Goal: Book appointment/travel/reservation

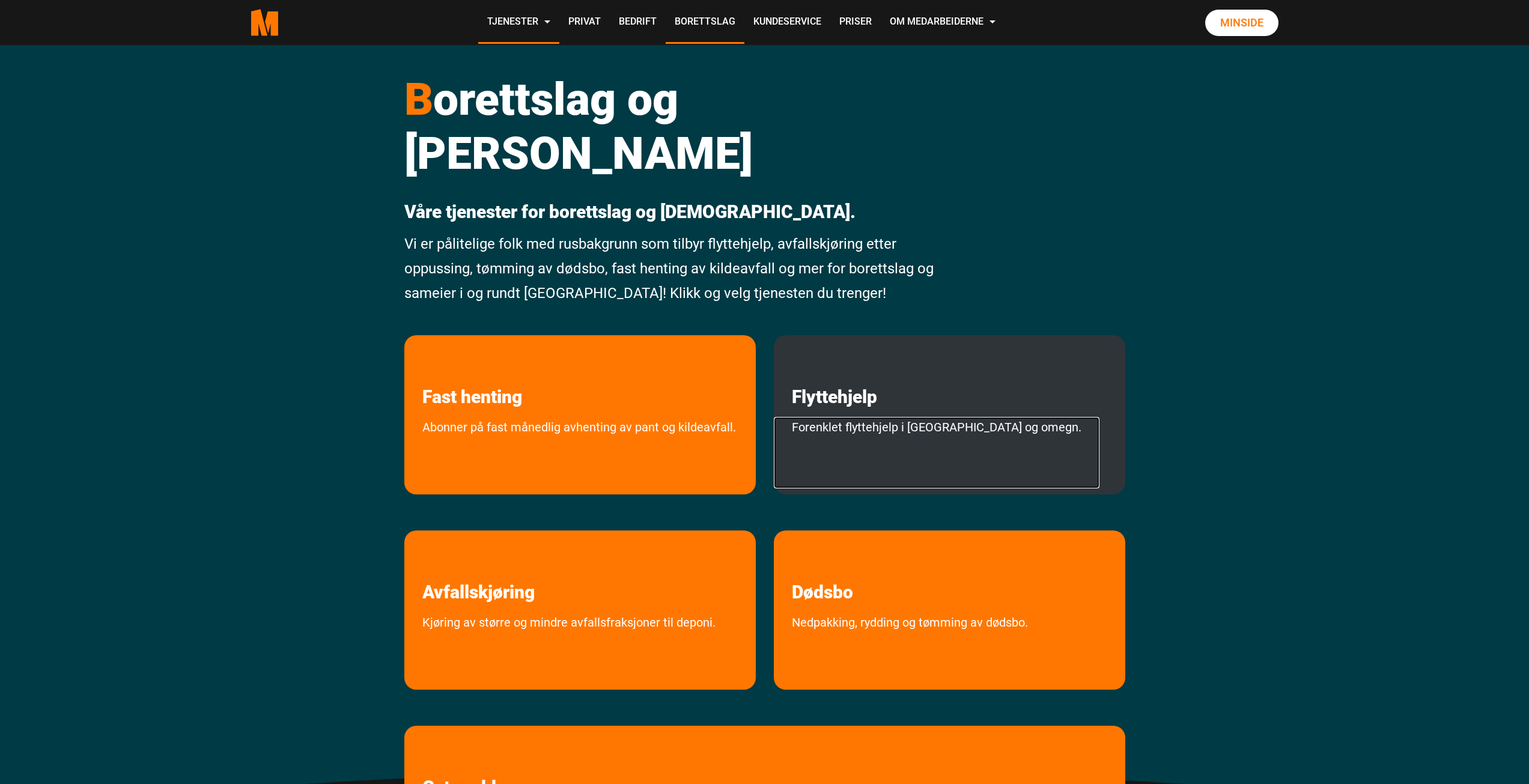
click at [883, 417] on link "Forenklet flyttehjelp i [GEOGRAPHIC_DATA] og omegn." at bounding box center [936, 452] width 326 height 71
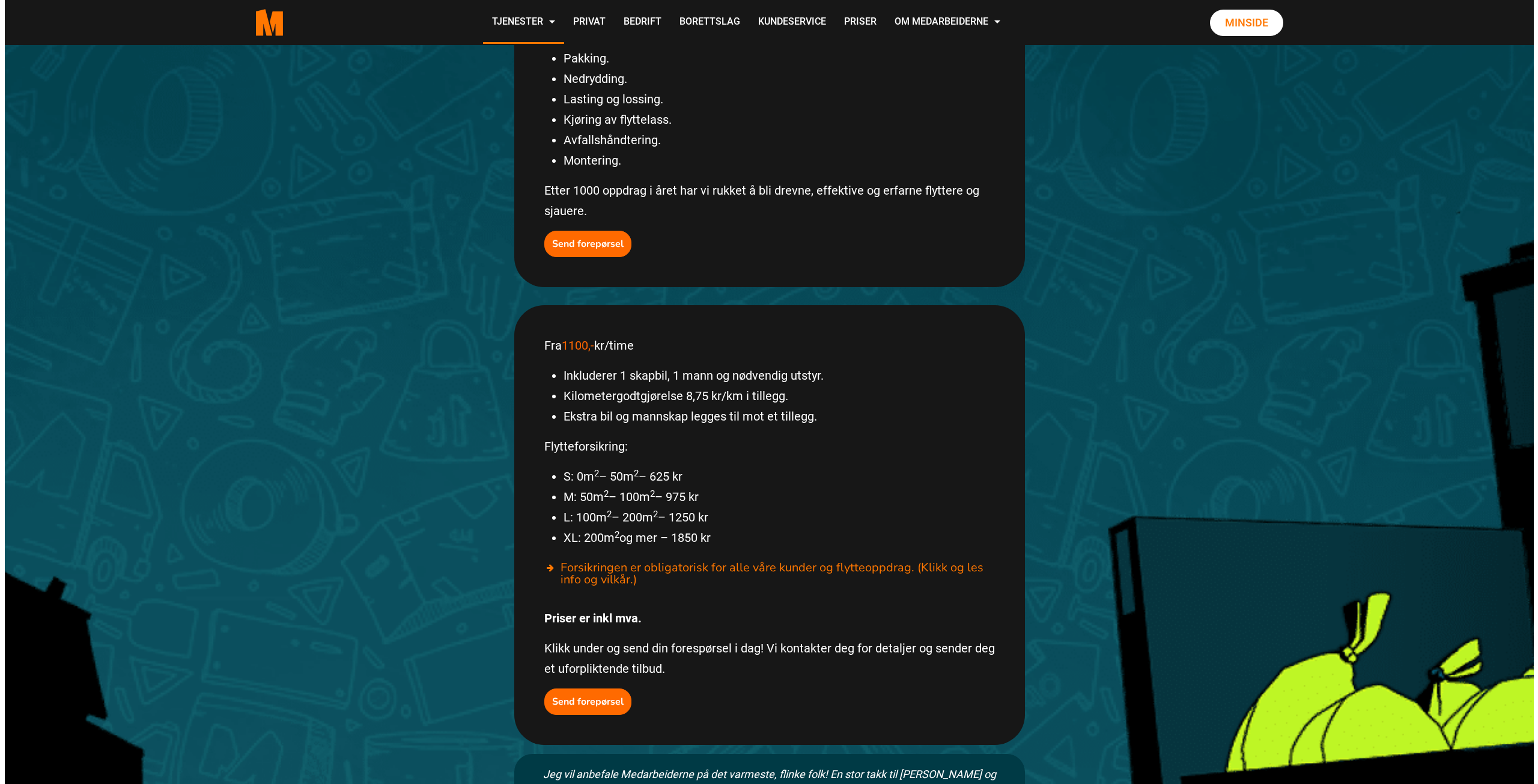
scroll to position [421, 0]
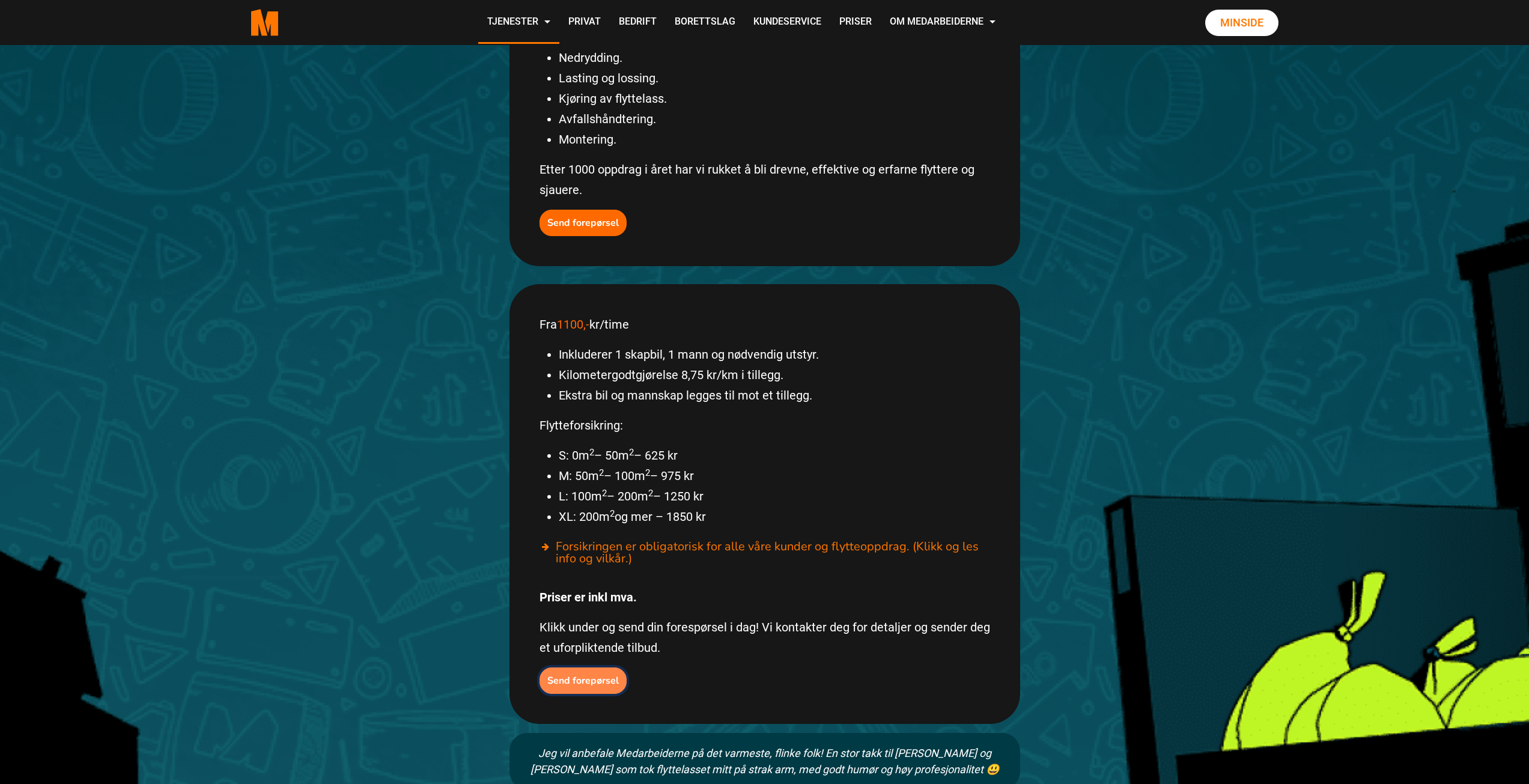
click at [585, 674] on b "Send forepørsel" at bounding box center [583, 681] width 71 height 13
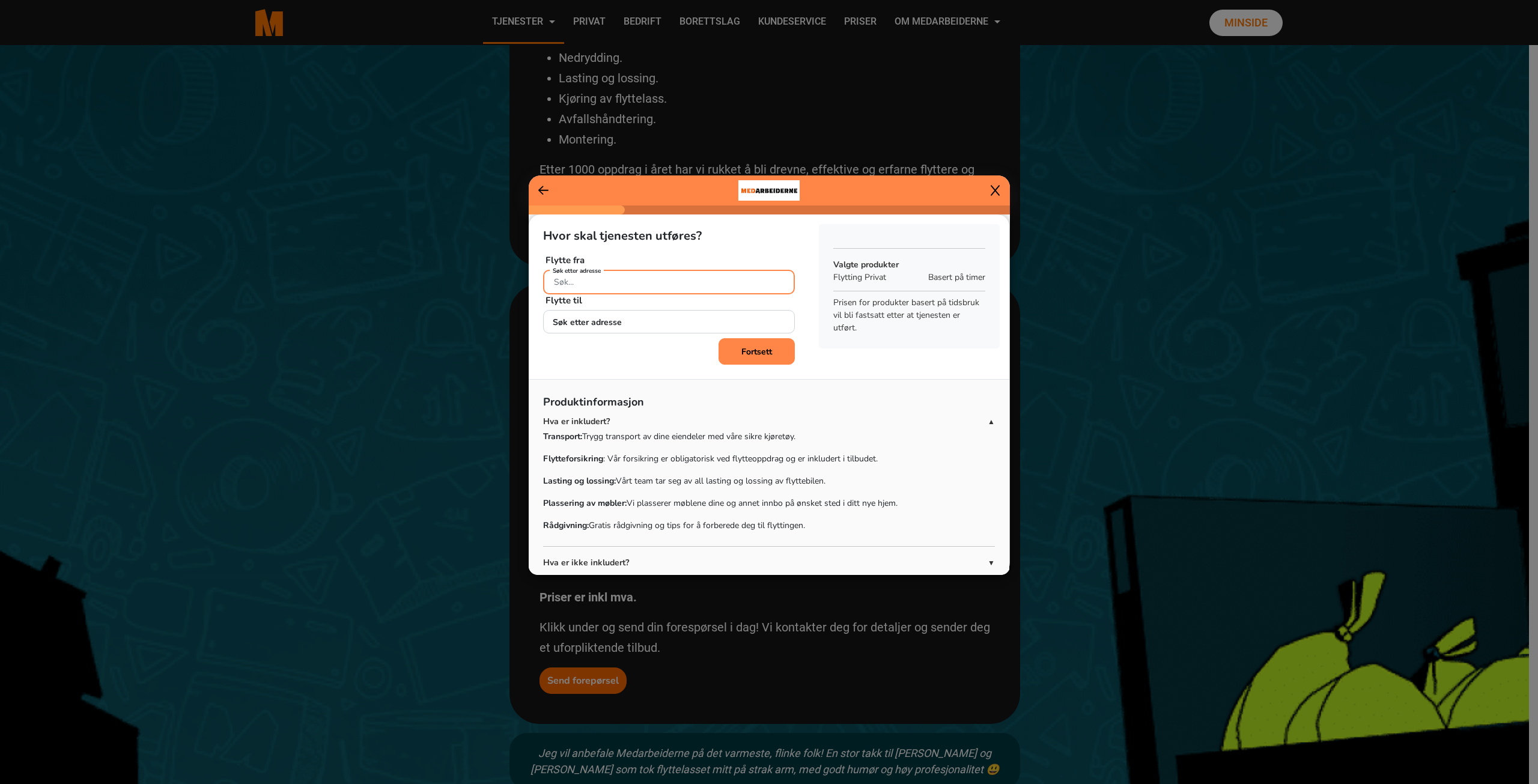
click at [653, 281] on input "Søk etter adresse" at bounding box center [669, 281] width 252 height 25
click at [625, 304] on ngb-highlight "Sørbyhaugen 3 , 0379 Oslo" at bounding box center [674, 310] width 243 height 13
type input "Sørbyhaugen 3, 0379 Oslo"
click at [633, 324] on input "Søk etter adresse" at bounding box center [669, 322] width 252 height 25
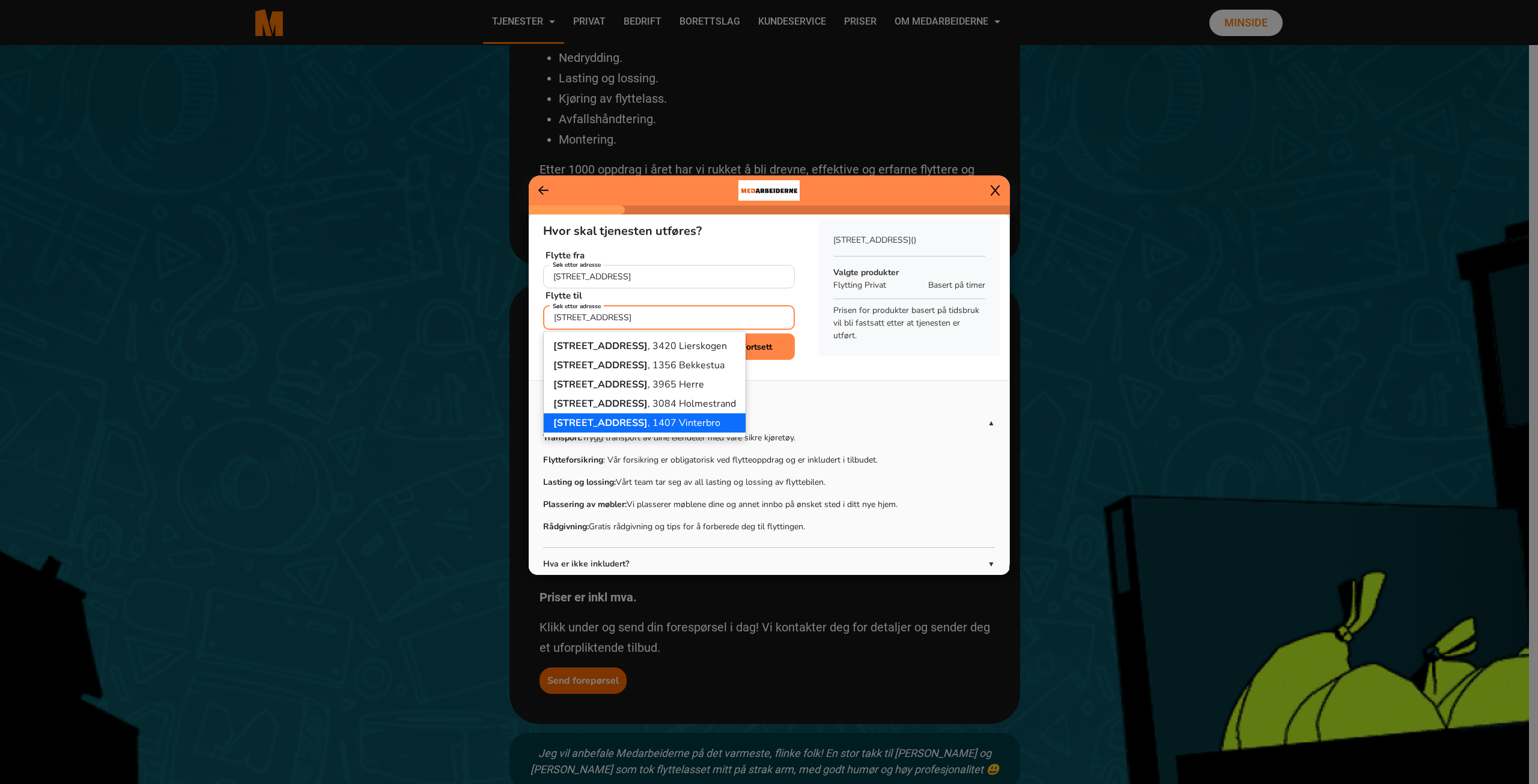
scroll to position [0, 0]
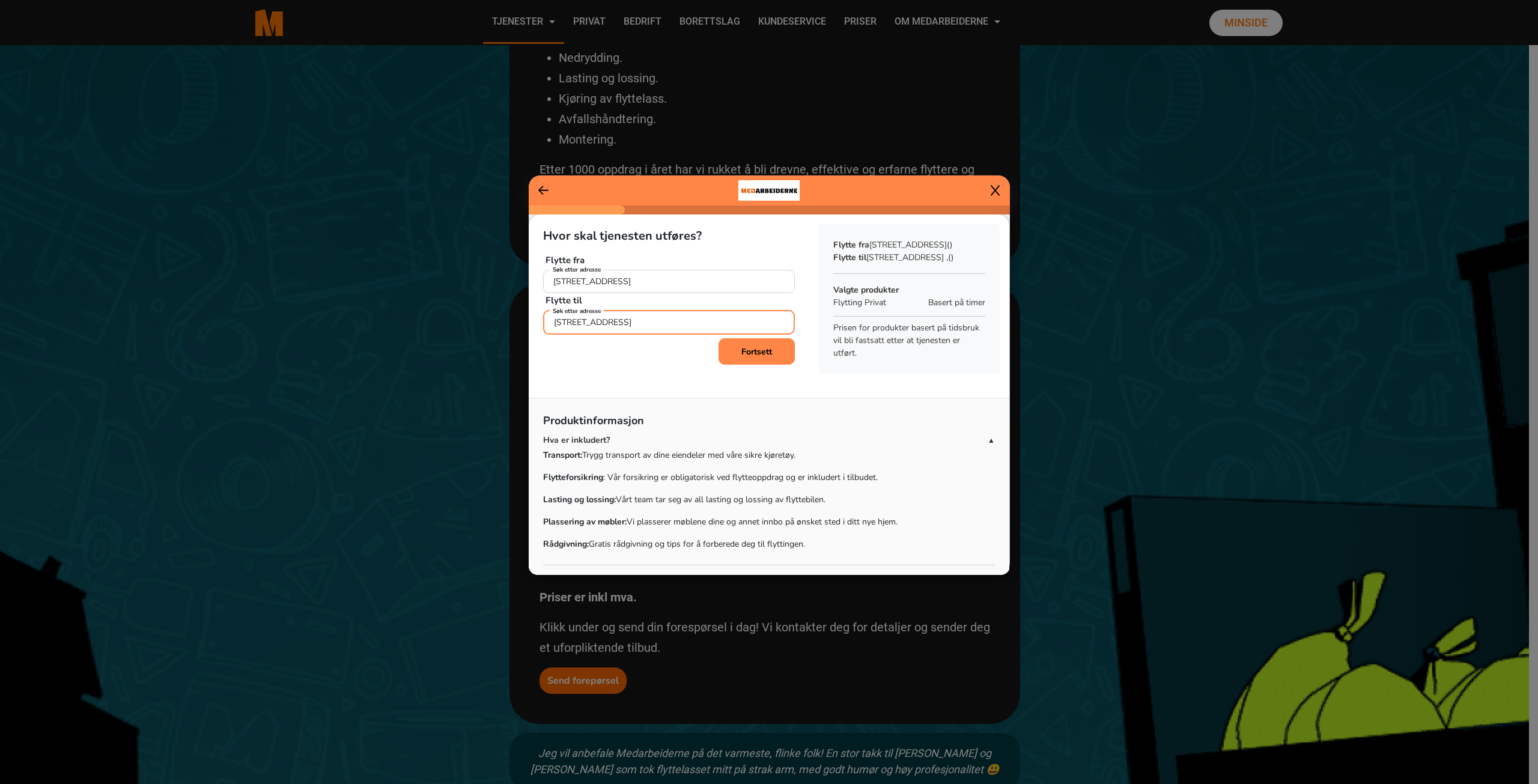
type input "Ekebergveien 5B, 0192 Oslo"
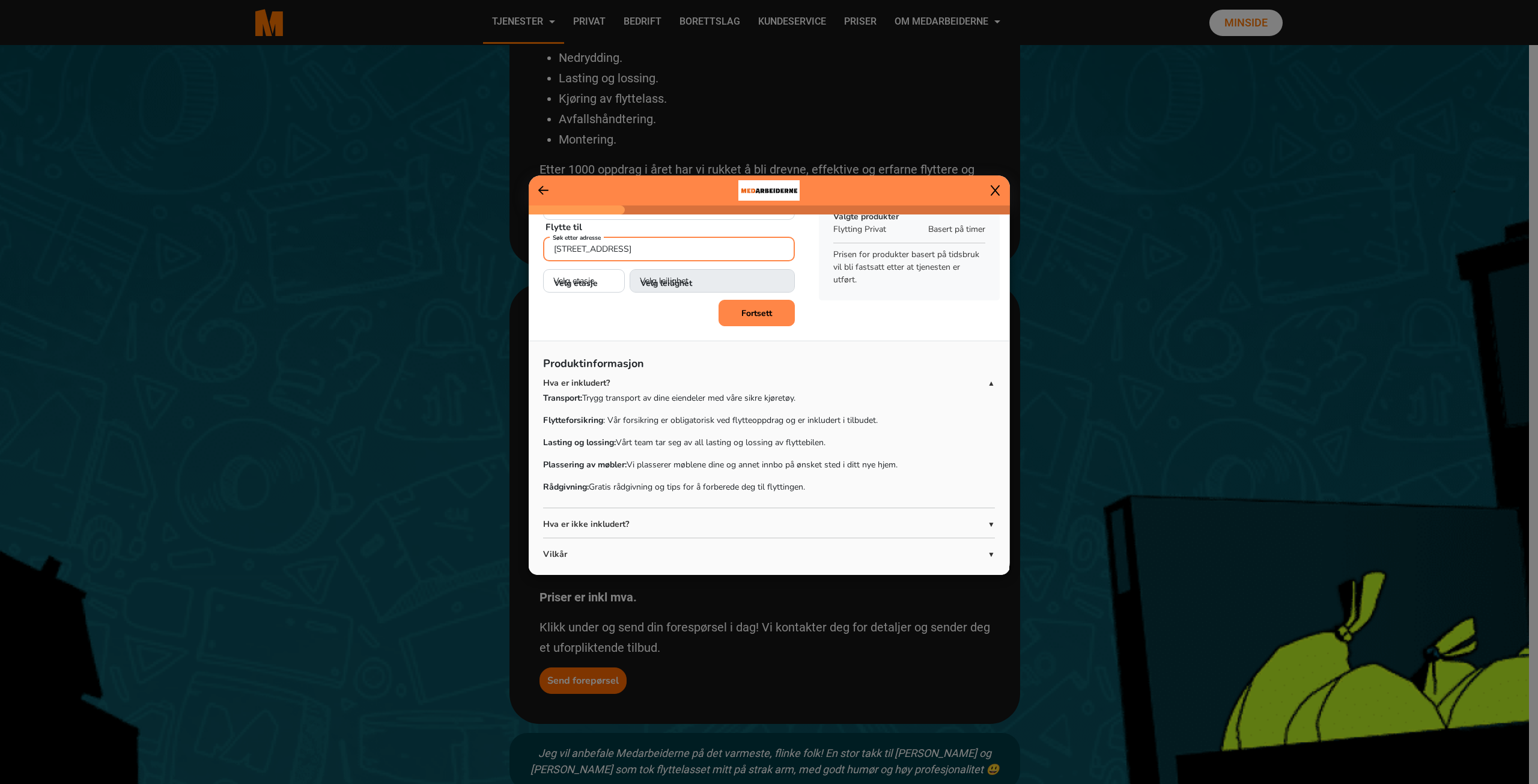
scroll to position [90, 0]
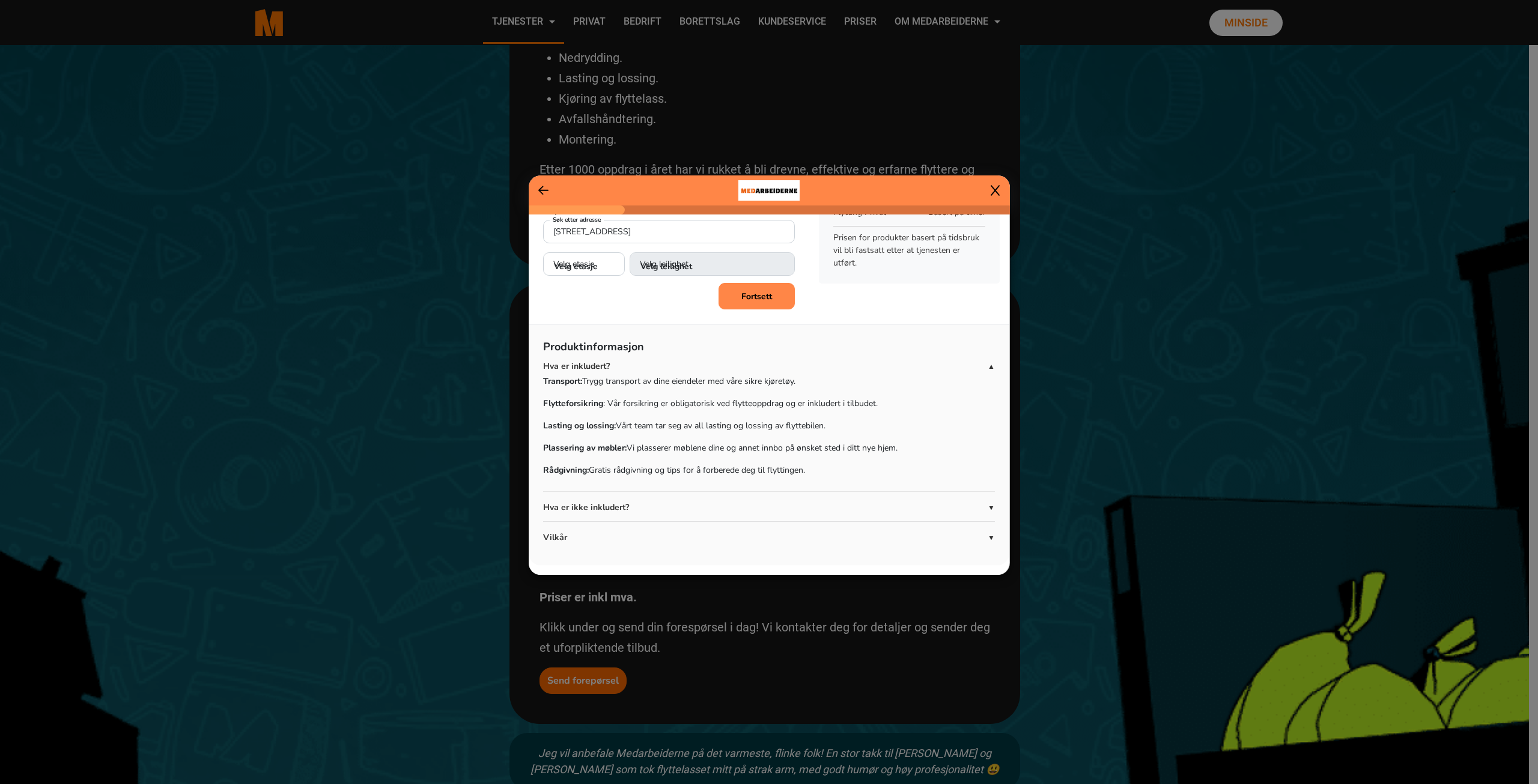
click at [978, 506] on p "Hva er ikke inkludert?" at bounding box center [765, 507] width 444 height 13
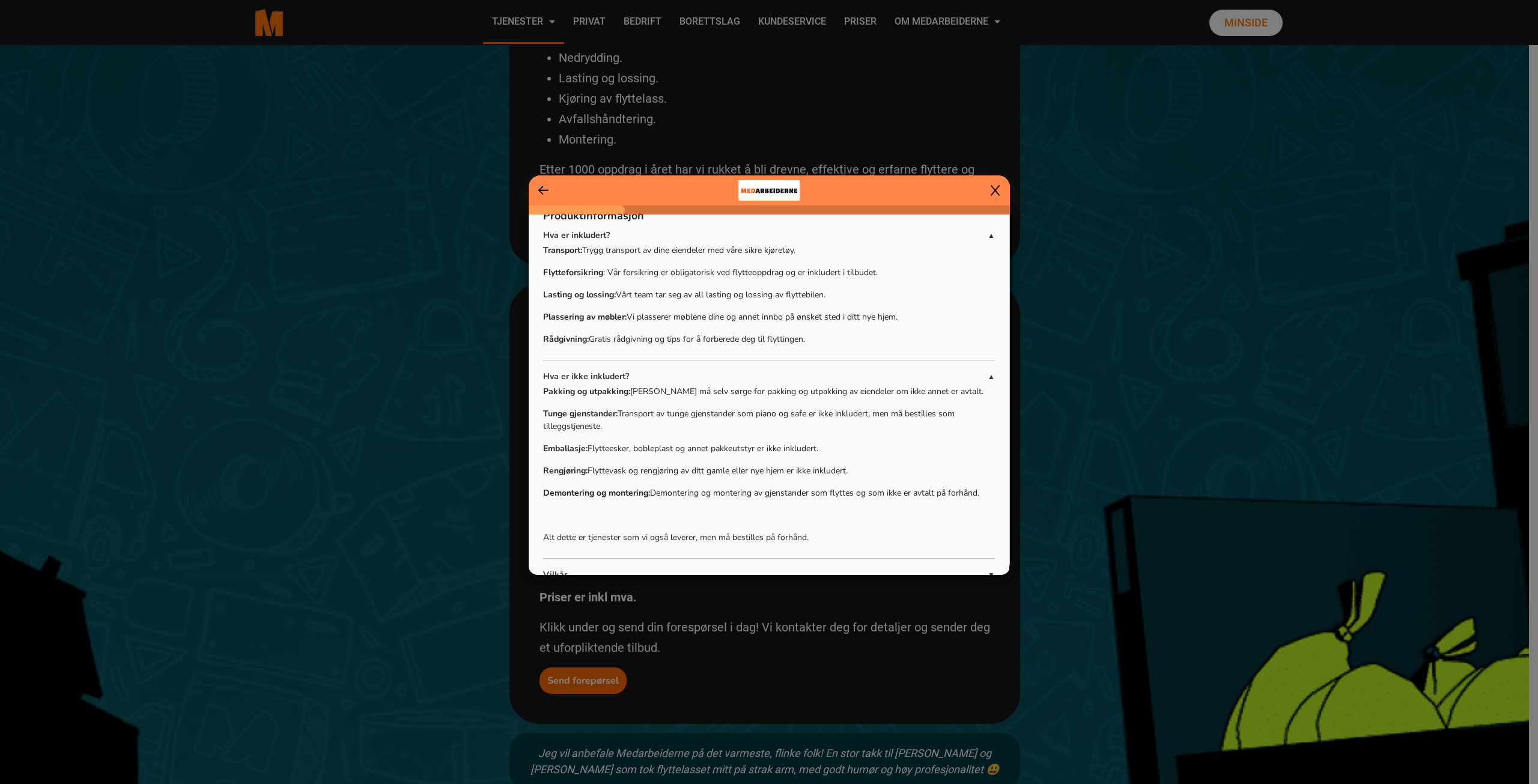
scroll to position [258, 0]
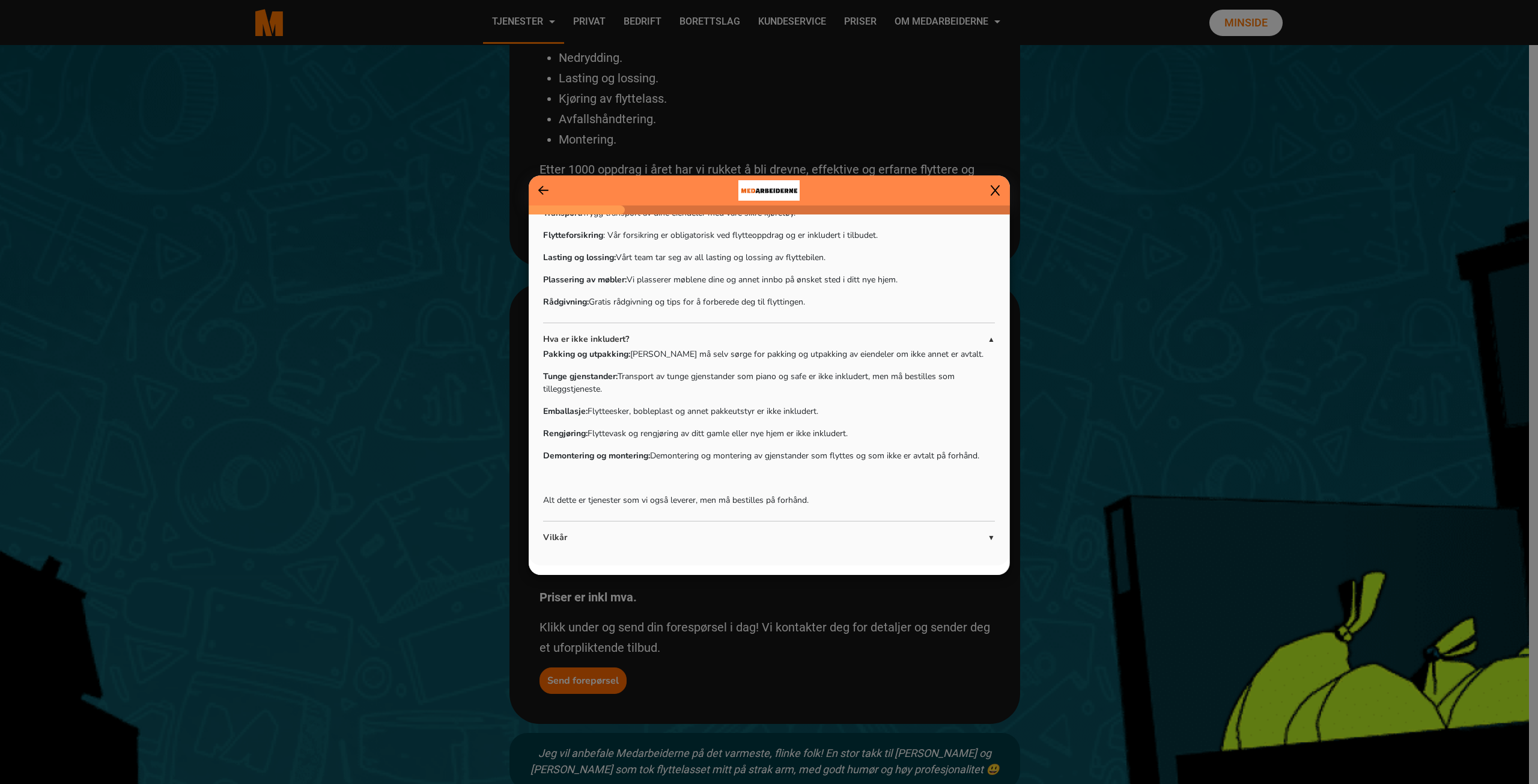
click at [988, 339] on span "▲" at bounding box center [991, 339] width 7 height 10
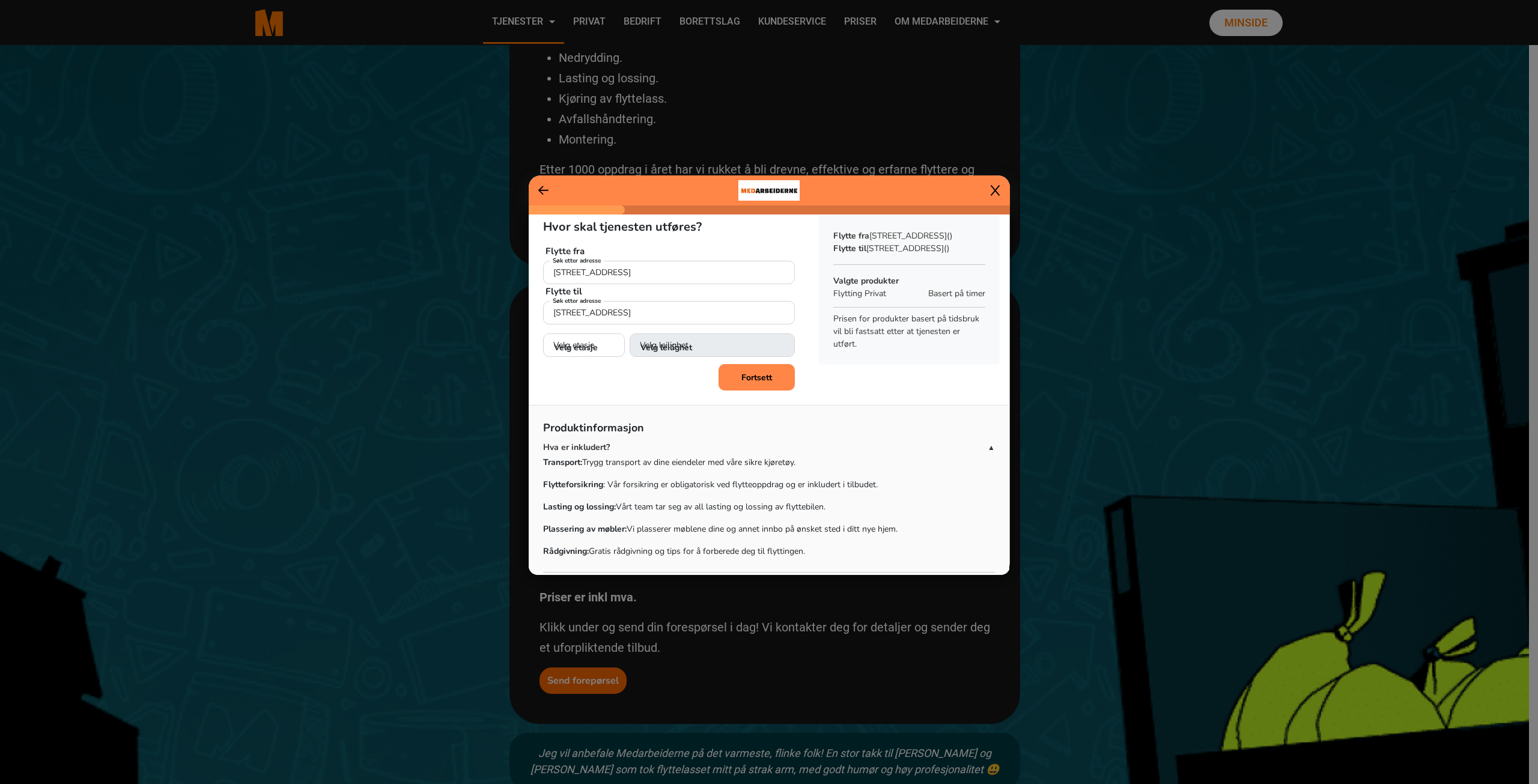
scroll to position [0, 0]
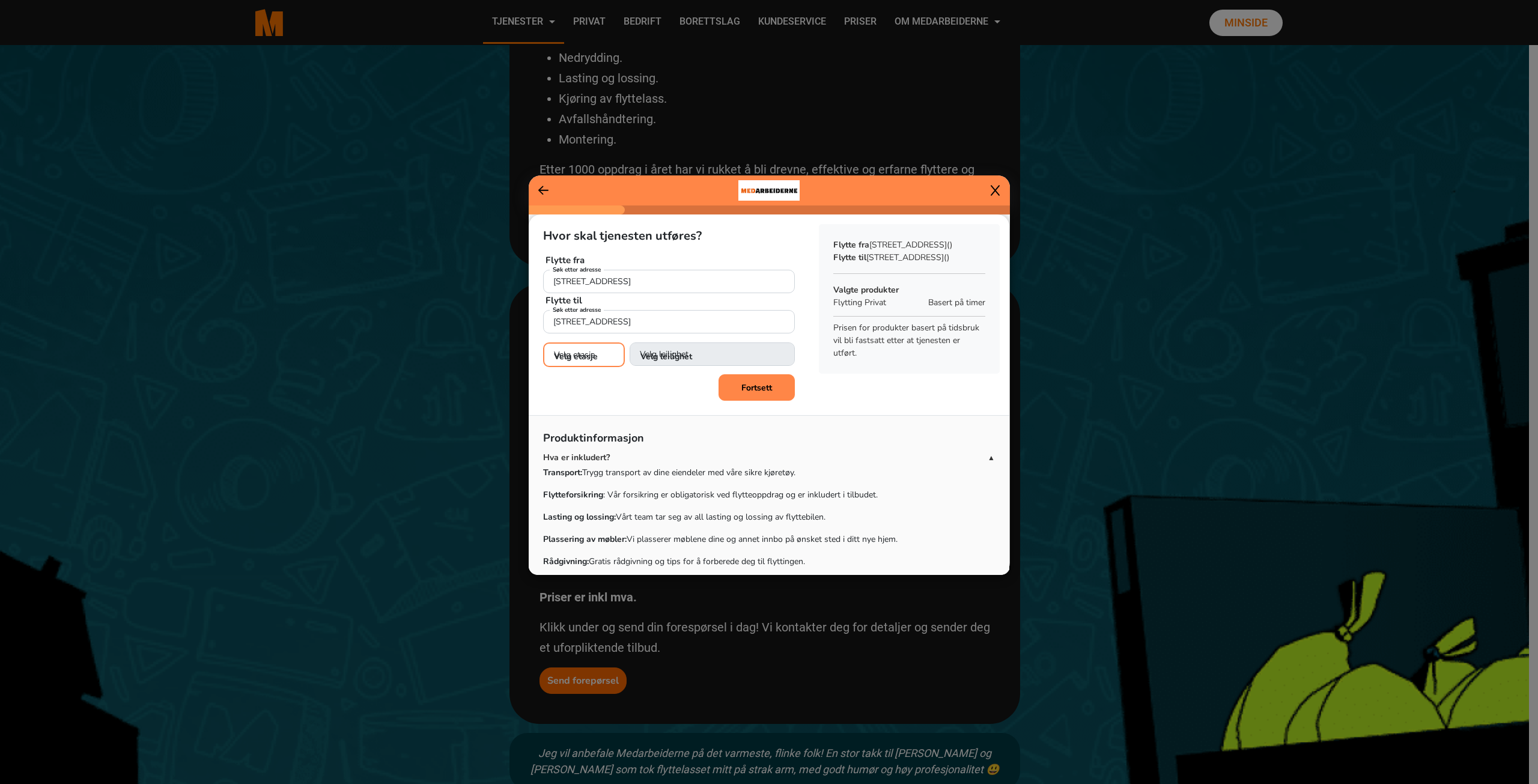
click at [589, 354] on select "Velg etasje 1. etasje 2. etasje 3. etasje 4. etasje 5. etasje 6. etasje 7. etas…" at bounding box center [584, 354] width 82 height 25
select select "08"
click at [543, 342] on select "Velg etasje 1. etasje 2. etasje 3. etasje 4. etasje 5. etasje 6. etasje 7. etas…" at bounding box center [584, 354] width 82 height 25
click at [688, 351] on select "Velg leilighet 1. dør fra venstre (H0801) 2. dør fra venstre (H0802) 3. dør fra…" at bounding box center [712, 354] width 165 height 25
click at [720, 356] on select "Velg leilighet 1. dør fra venstre (H0801) 2. dør fra venstre (H0802) 3. dør fra…" at bounding box center [712, 354] width 165 height 25
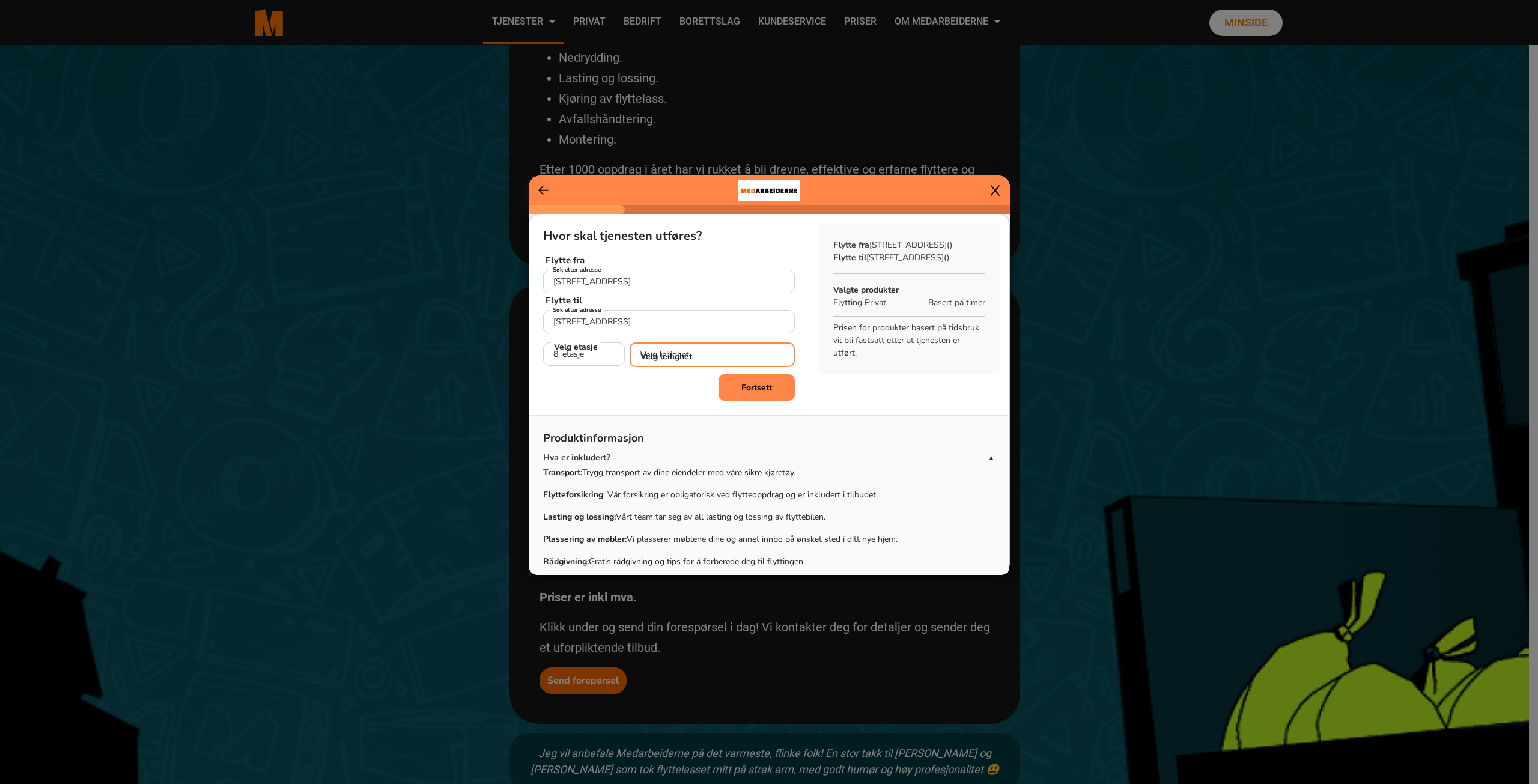
select select "H0801"
click at [629, 342] on select "Velg leilighet 1. dør fra venstre (H0801) 2. dør fra venstre (H0802) 3. dør fra…" at bounding box center [712, 354] width 165 height 25
click at [747, 390] on b "Fortsett" at bounding box center [757, 386] width 30 height 11
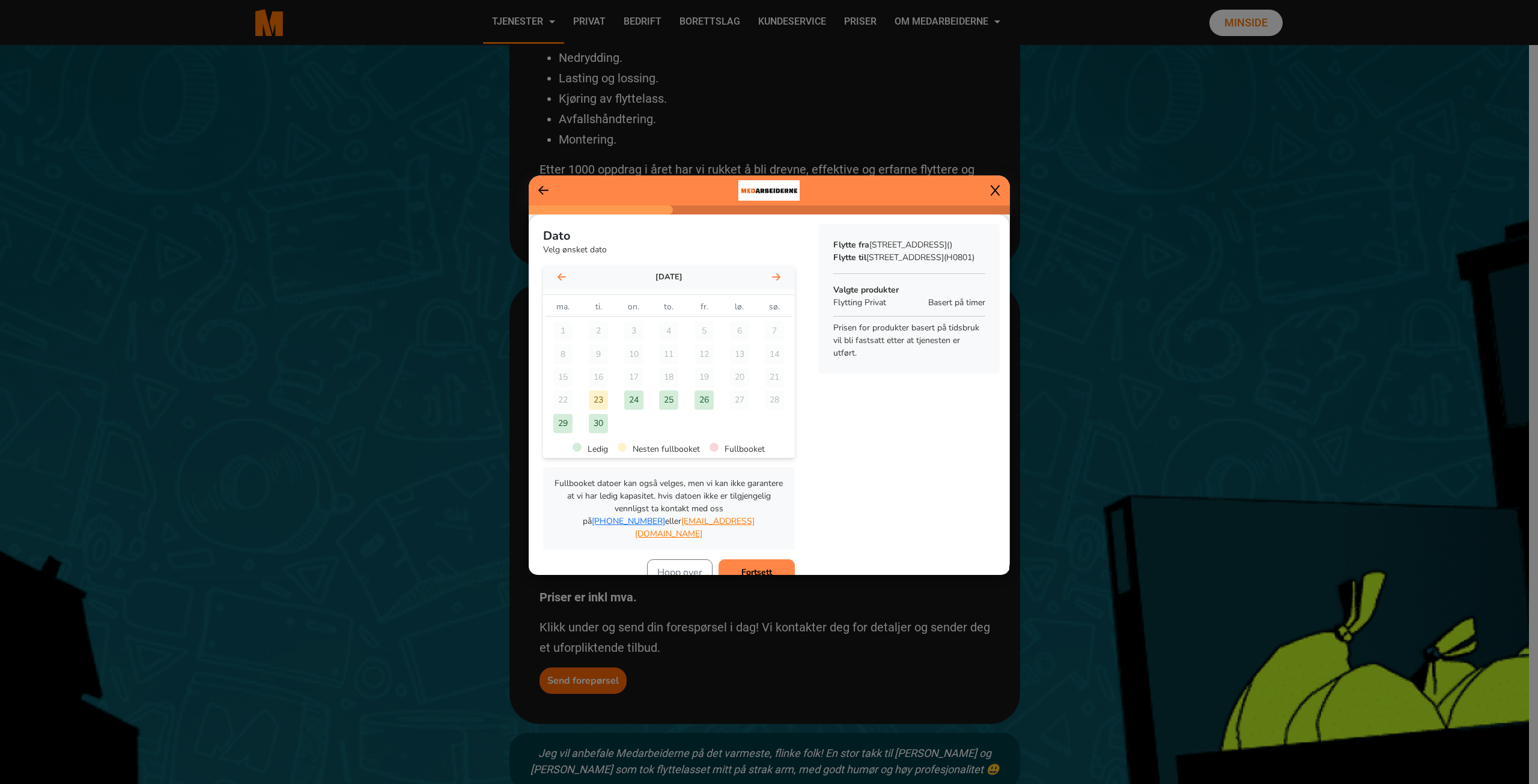
click at [773, 279] on icon at bounding box center [776, 277] width 8 height 7
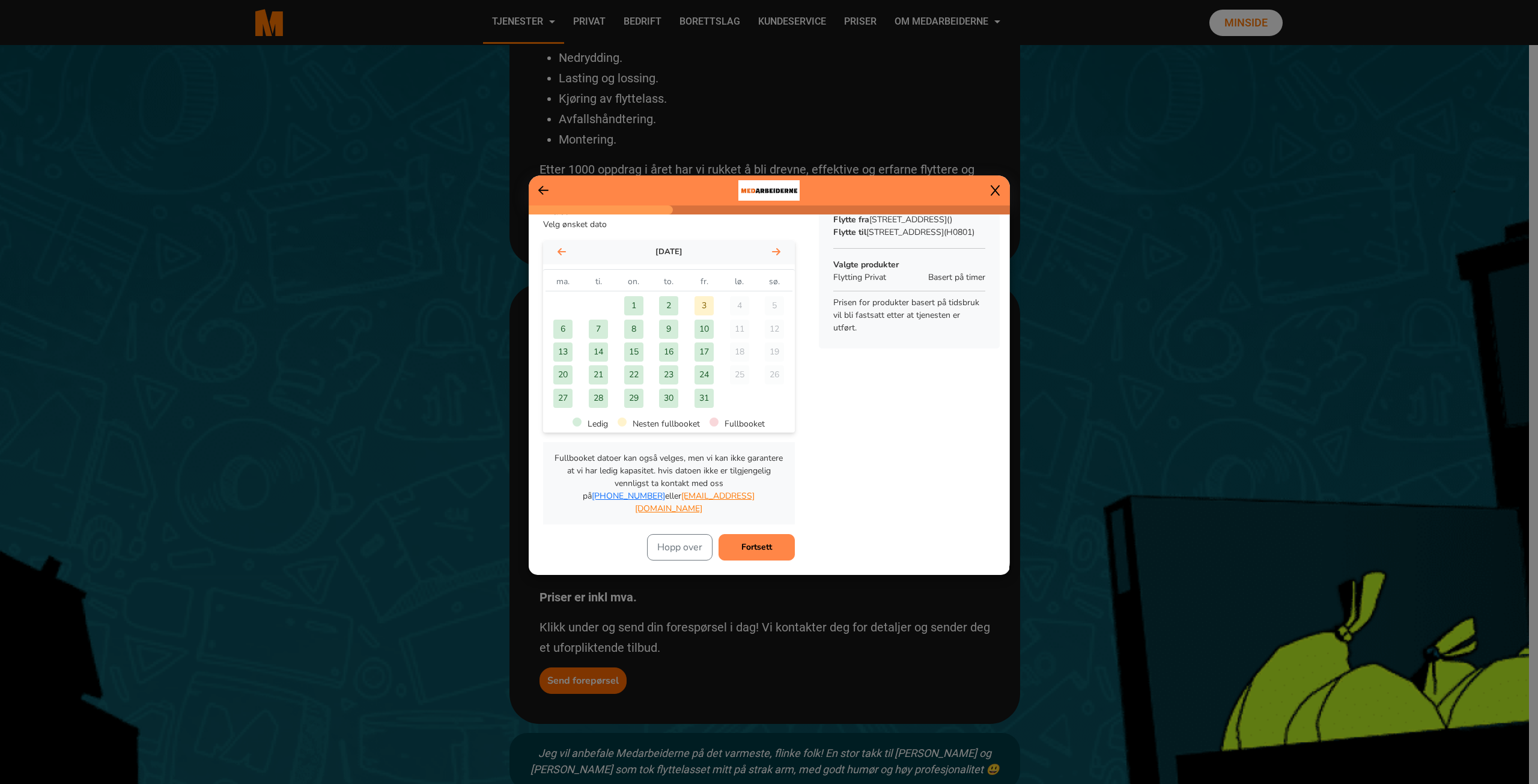
scroll to position [60, 0]
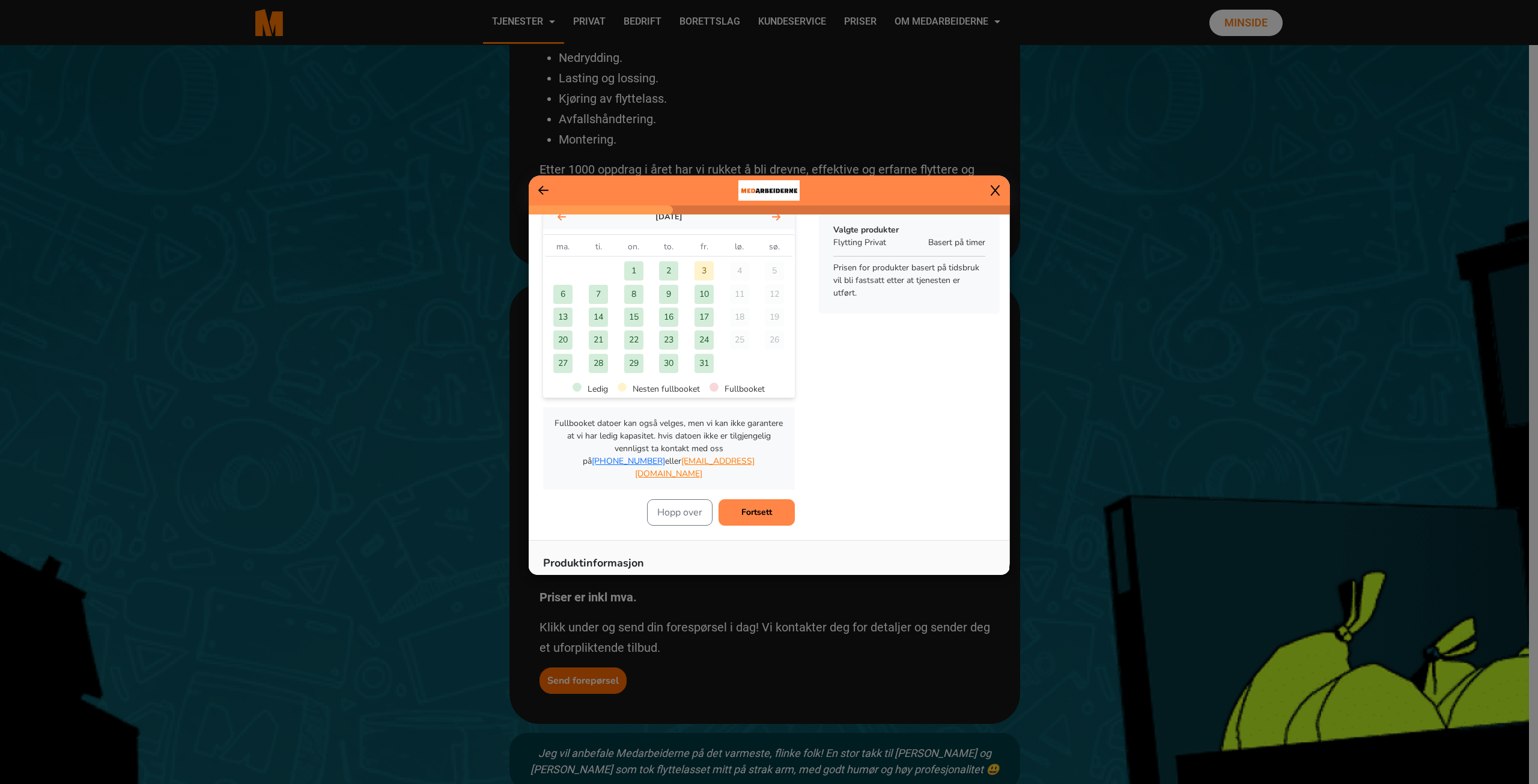
click at [567, 315] on div "13" at bounding box center [563, 317] width 19 height 19
click at [761, 507] on b "Fortsett" at bounding box center [757, 512] width 30 height 11
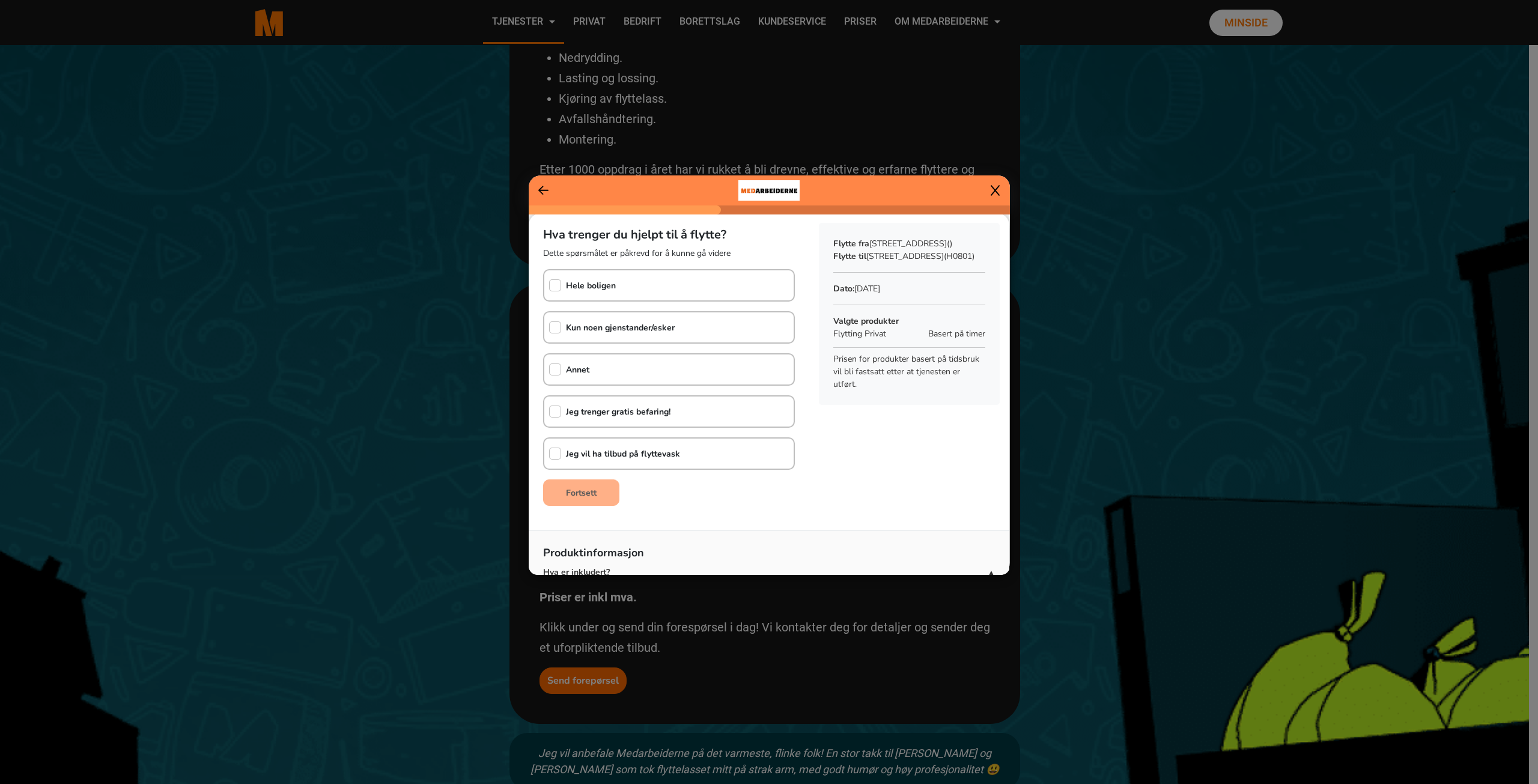
scroll to position [0, 0]
click at [622, 331] on b "Kun noen gjenstander/esker" at bounding box center [621, 329] width 109 height 11
checkbox input "true"
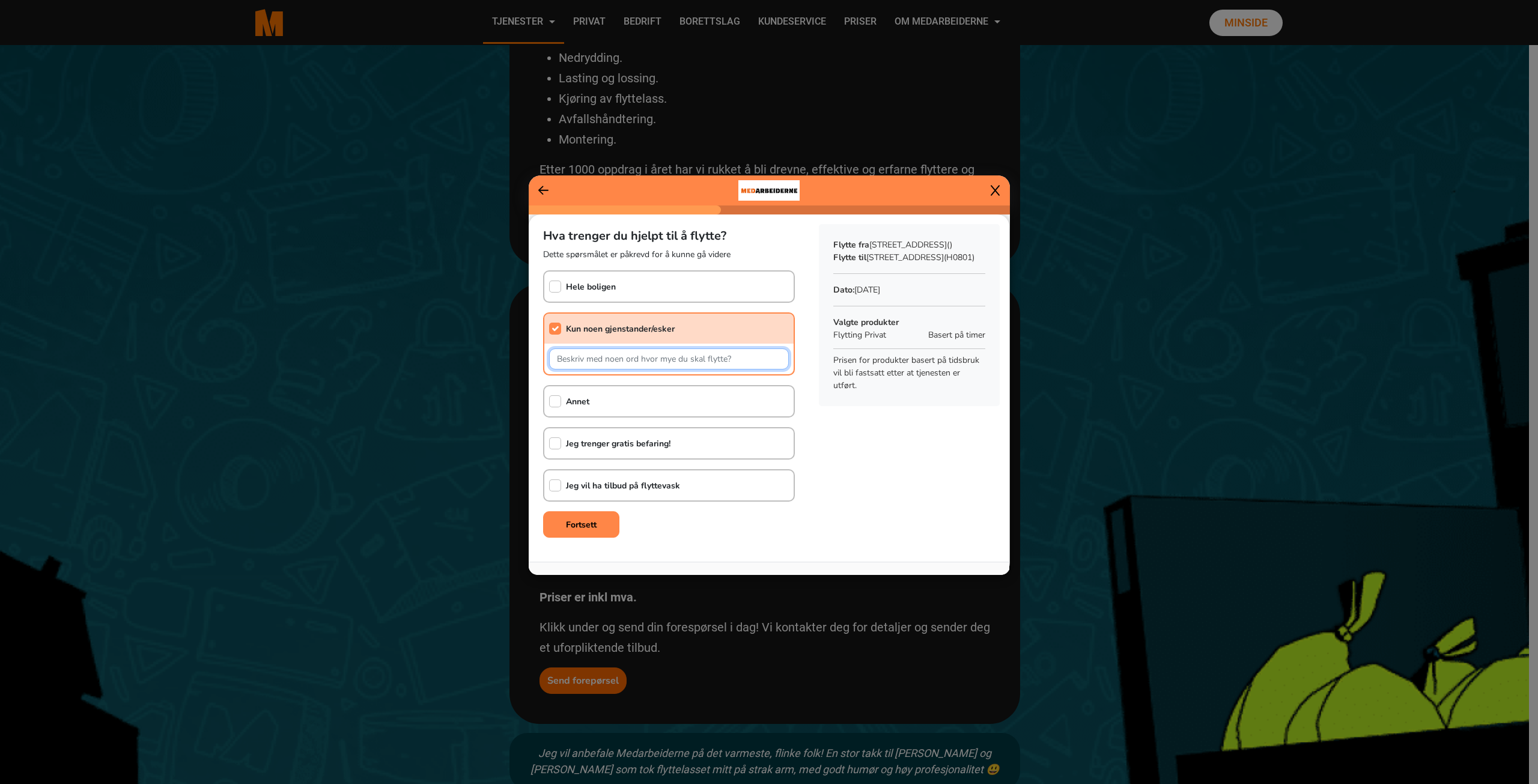
click at [660, 358] on input "text" at bounding box center [669, 359] width 240 height 21
type input "Skrivebord og seng (demontert). Madrass. Kontrostol. Tv + løsøre pakket i flytt…"
click at [575, 531] on button "Fortsett" at bounding box center [581, 524] width 76 height 26
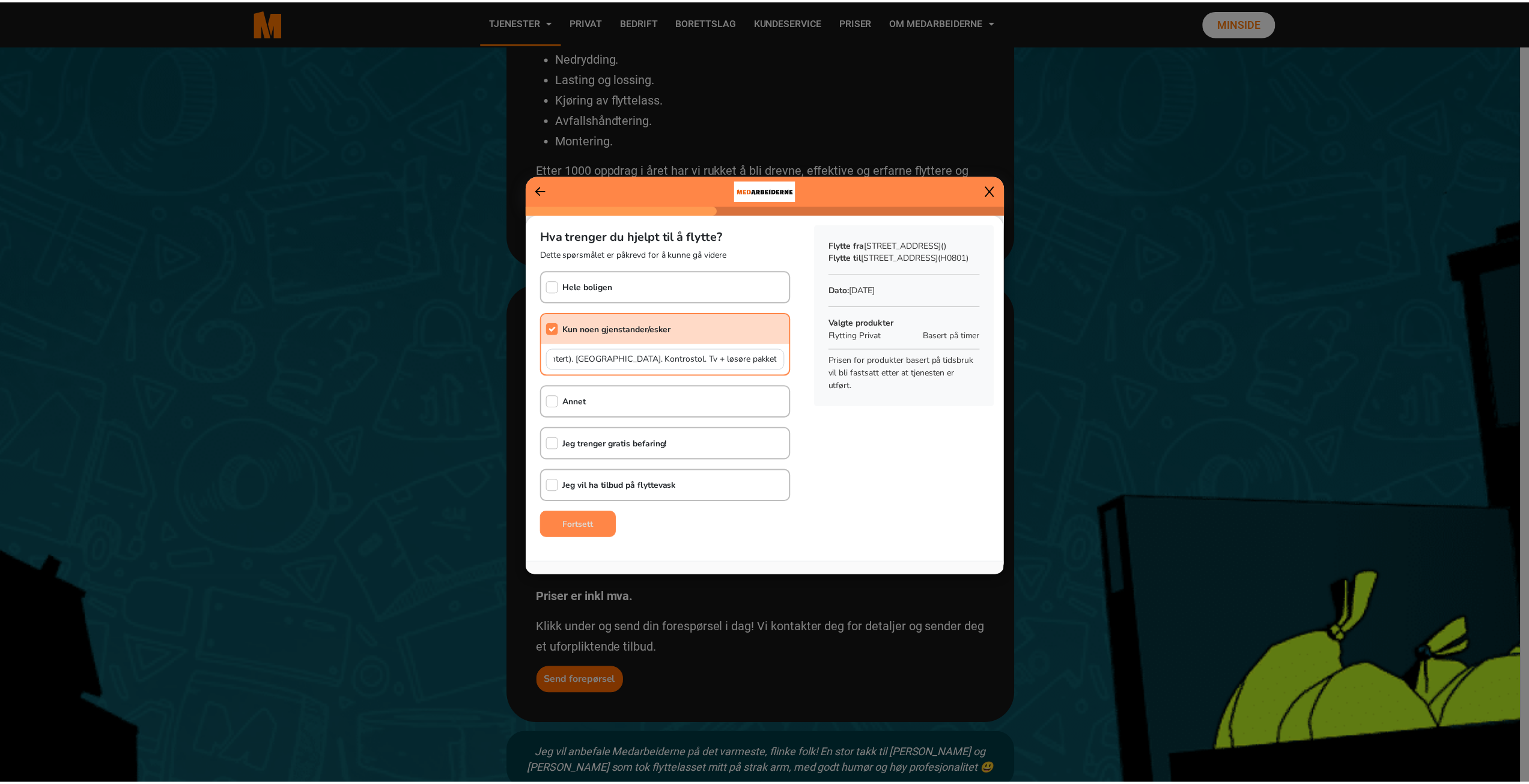
scroll to position [0, 0]
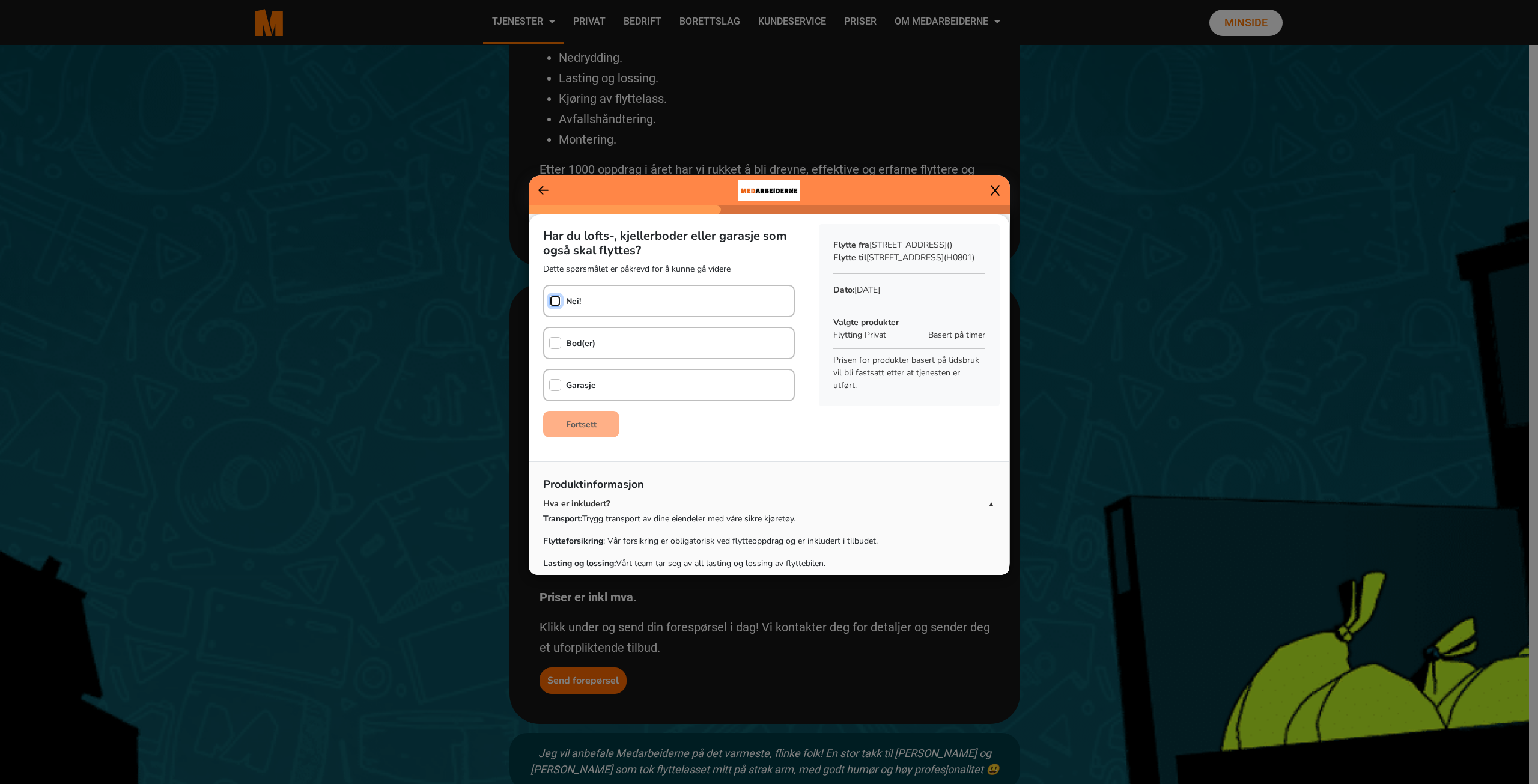
click at [557, 300] on input "checkbox" at bounding box center [555, 301] width 12 height 12
checkbox input "true"
click at [587, 423] on b "Fortsett" at bounding box center [581, 424] width 30 height 11
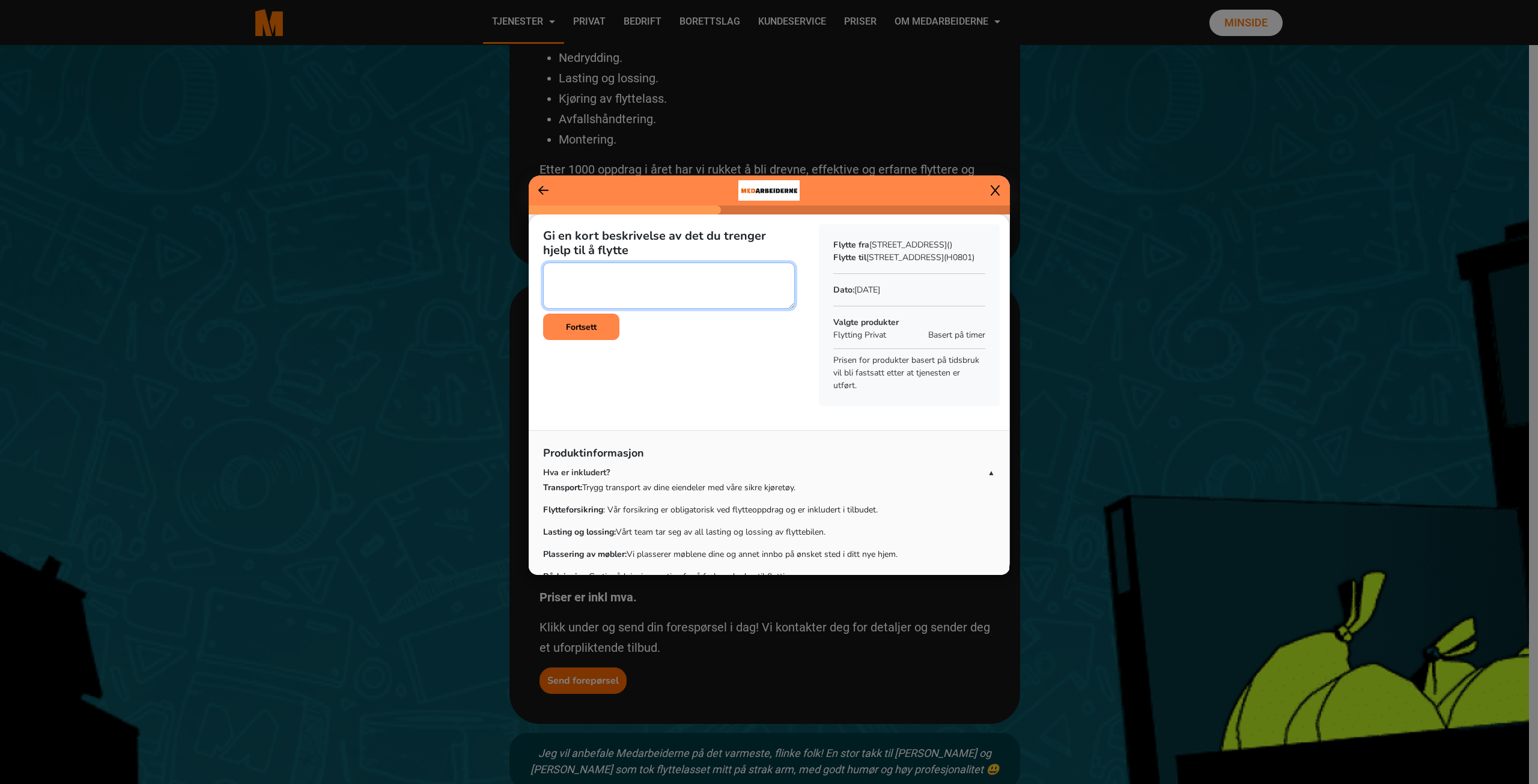
click at [641, 281] on textarea at bounding box center [669, 285] width 252 height 46
type textarea "Skrivebord (bordplate 160x90cm), seng (lengste deler ca 2m) begge demontert. Ma…"
click at [599, 331] on button "Fortsett" at bounding box center [581, 326] width 76 height 26
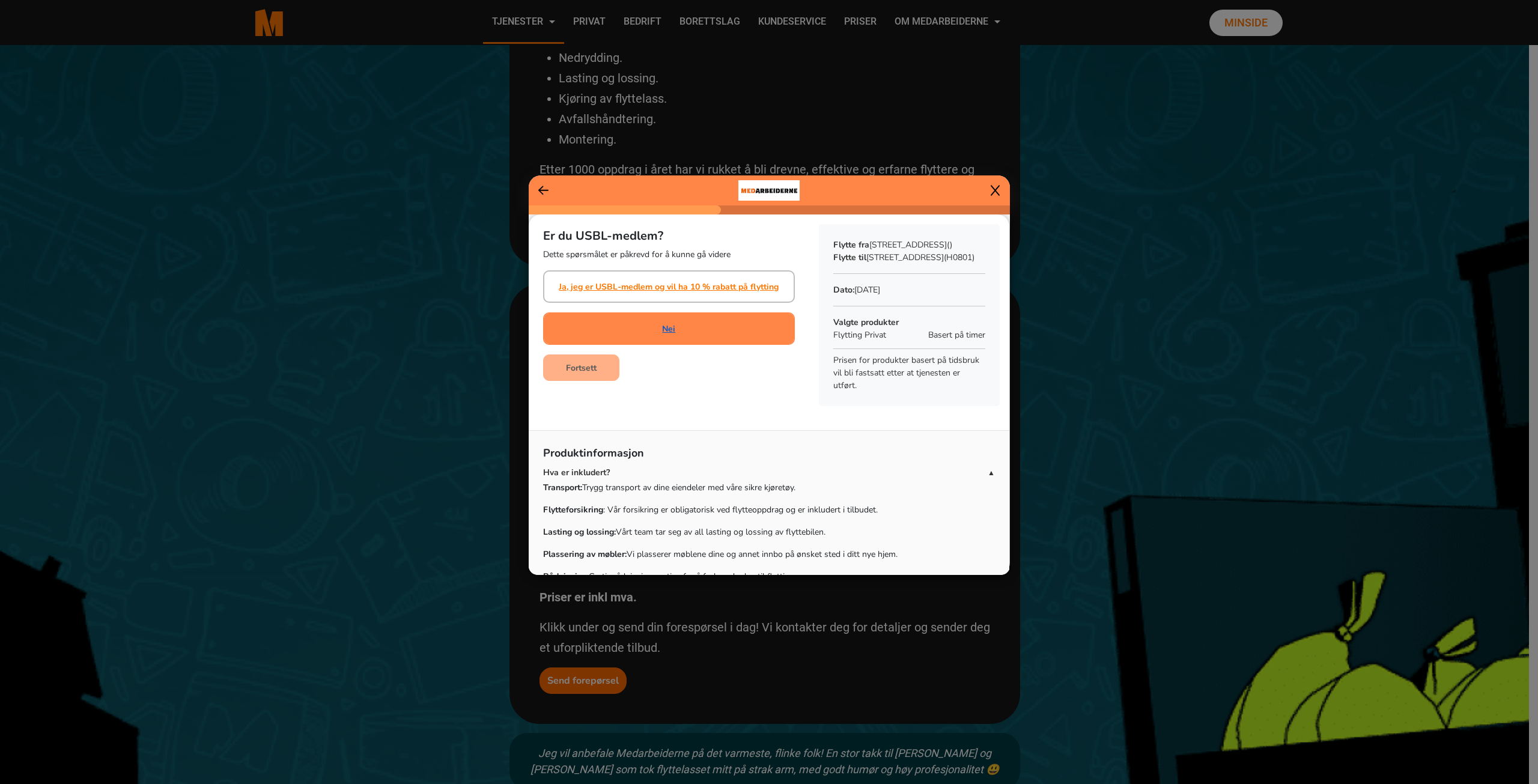
click at [669, 333] on link "Nei" at bounding box center [669, 329] width 13 height 13
click at [672, 329] on link "Nei" at bounding box center [669, 329] width 13 height 13
click at [662, 329] on link "Nei" at bounding box center [669, 329] width 13 height 13
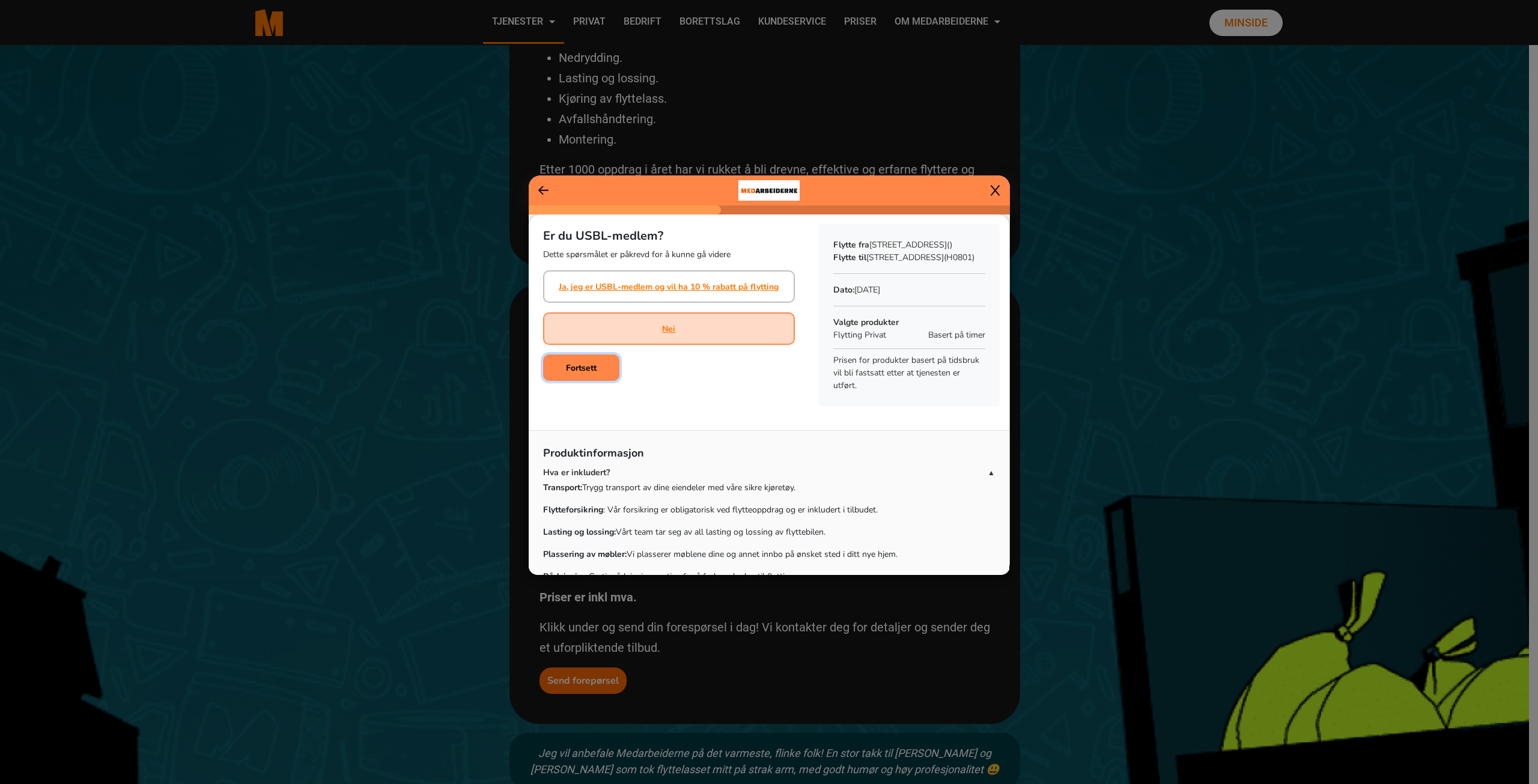
click at [593, 368] on b "Fortsett" at bounding box center [581, 368] width 30 height 11
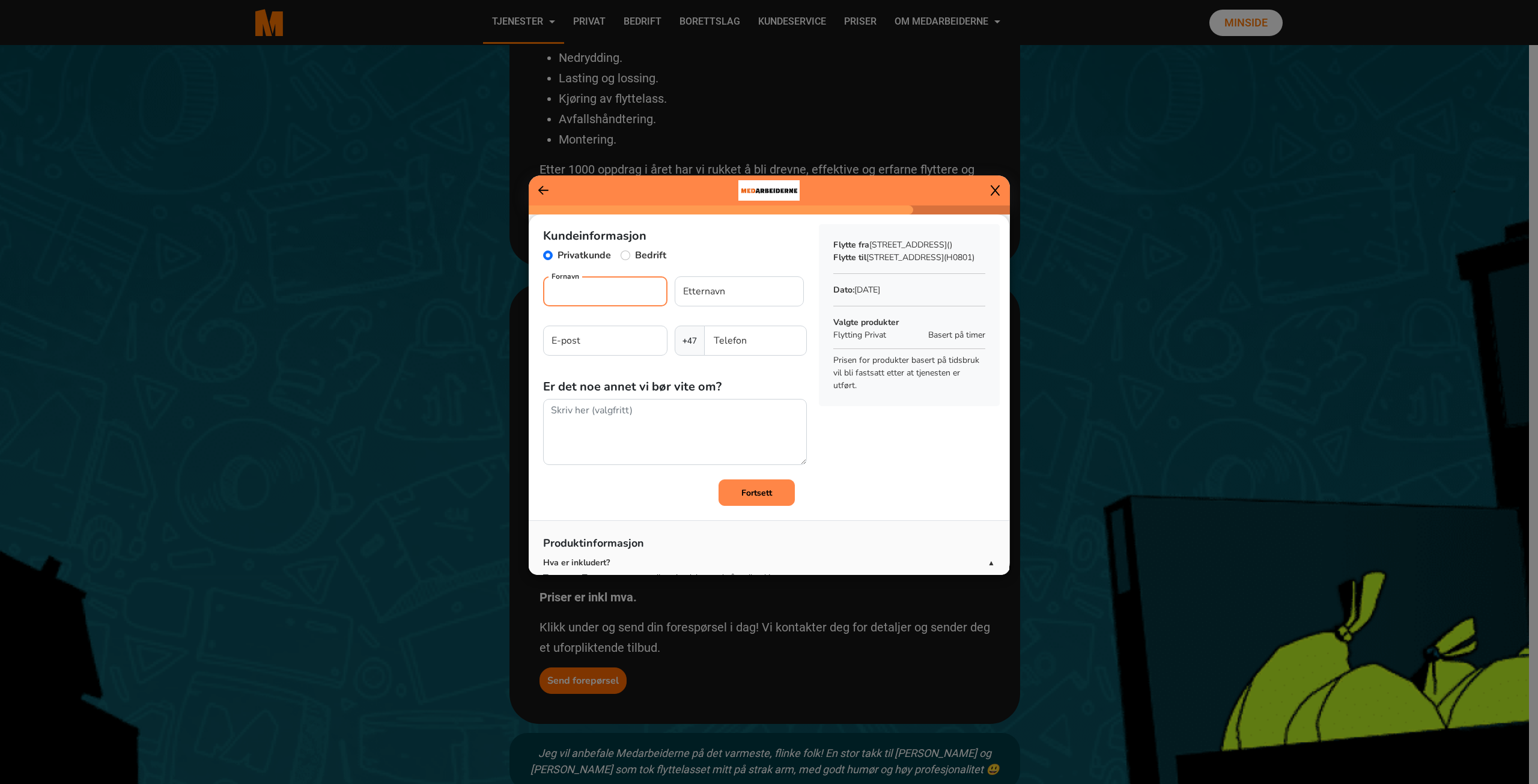
click at [581, 293] on input "Fornavn" at bounding box center [605, 291] width 124 height 30
type input "Lars Erik Coward"
type input "Eek"
type input "larserikcoward@gmail.com"
type input "94078144"
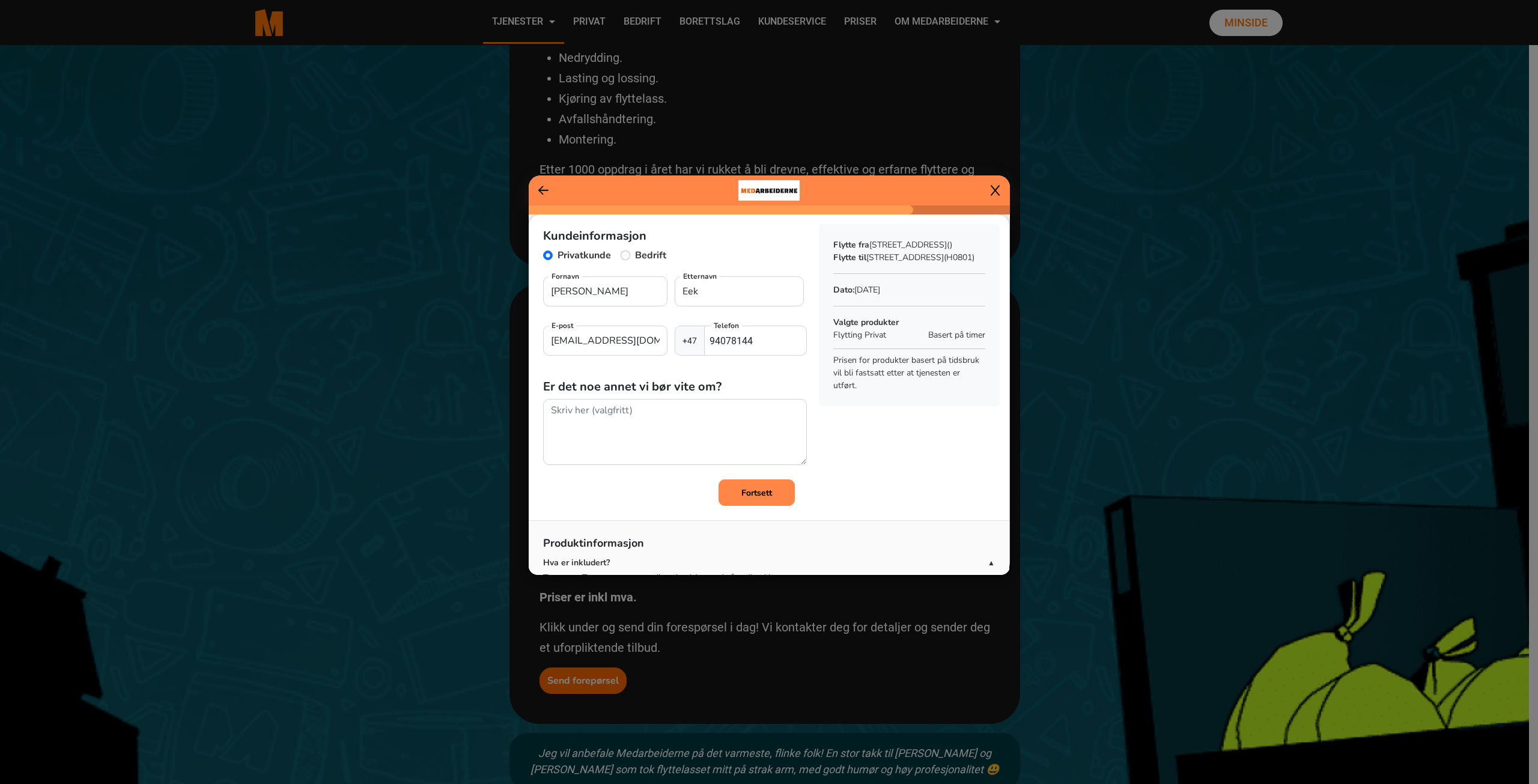
click at [762, 496] on b "Fortsett" at bounding box center [757, 493] width 30 height 11
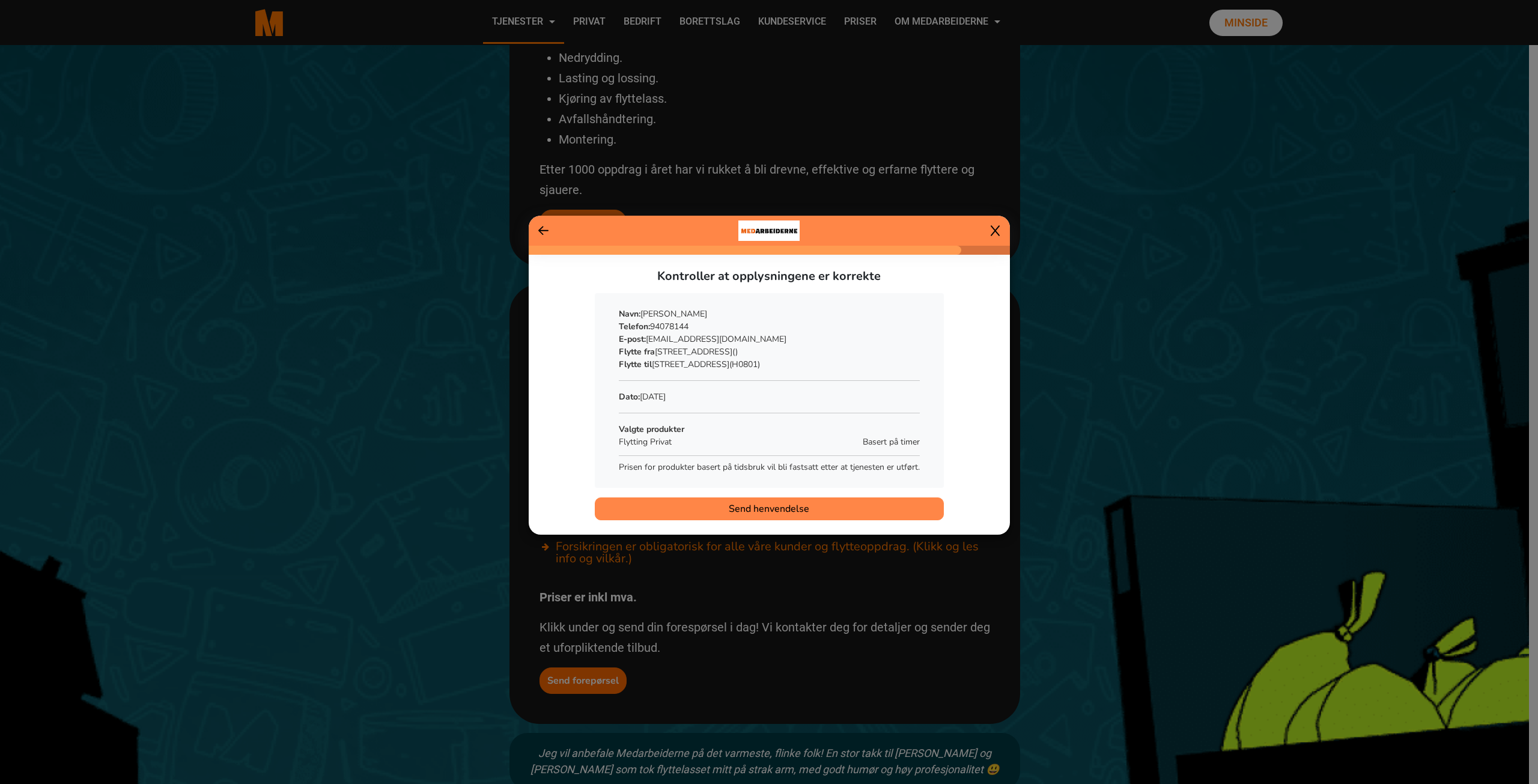
click at [776, 508] on span "Send henvendelse" at bounding box center [769, 509] width 80 height 14
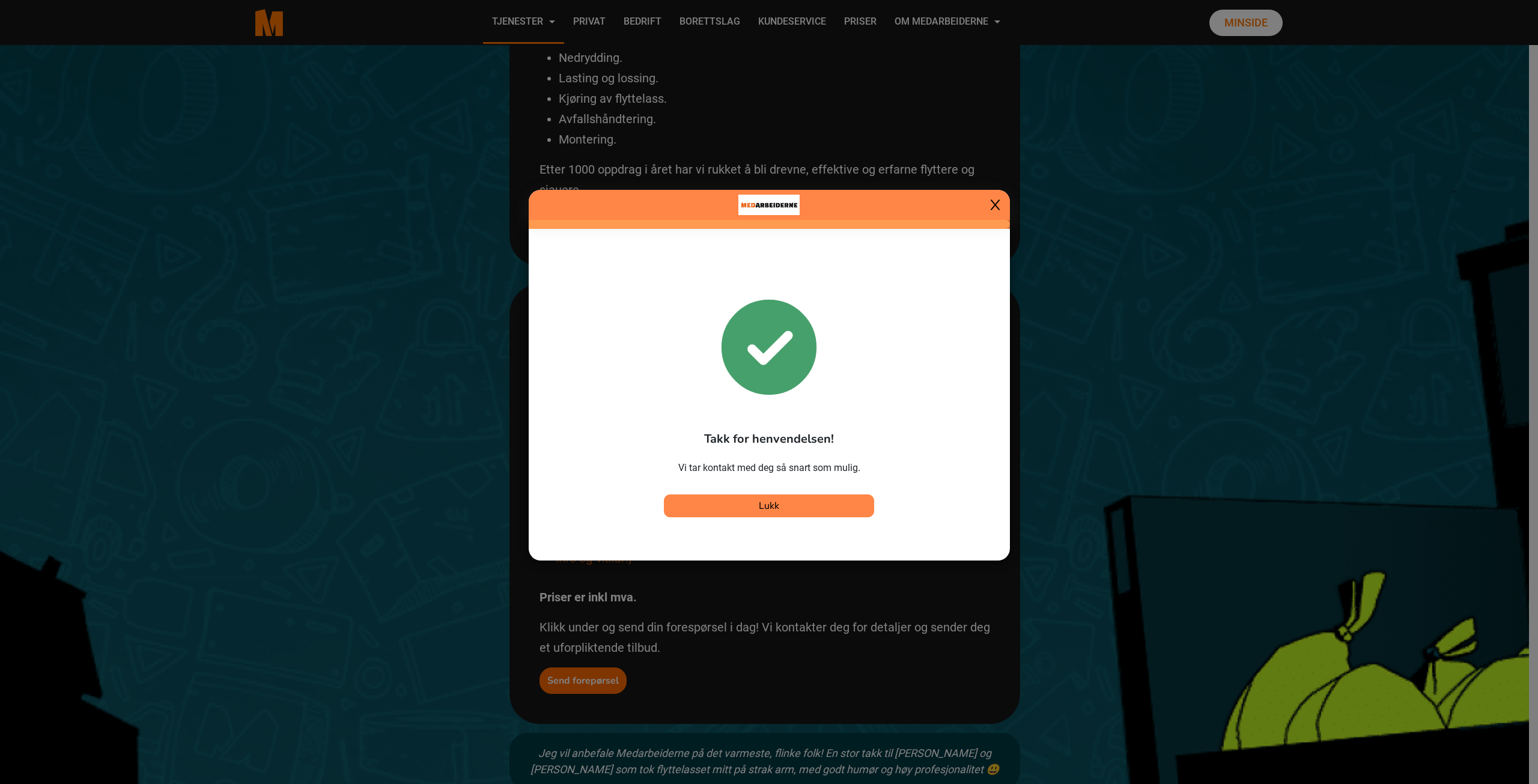
click at [782, 509] on button "Lukk" at bounding box center [769, 506] width 210 height 22
